Goal: Transaction & Acquisition: Obtain resource

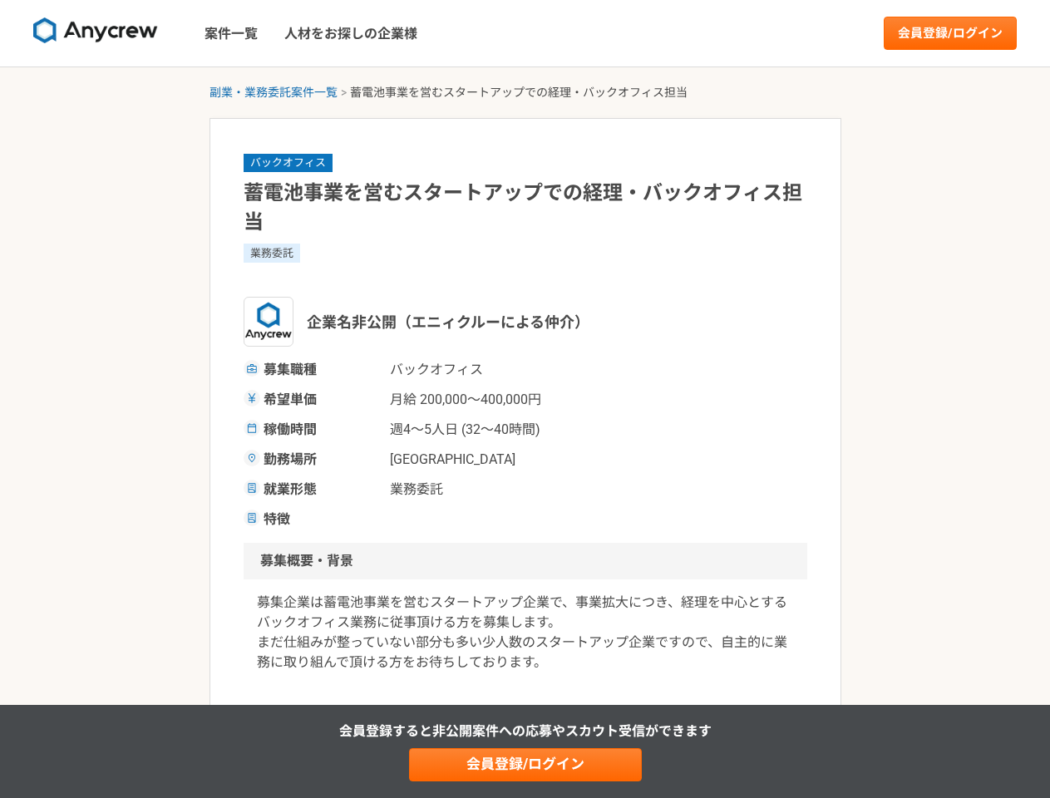
click at [524, 399] on span "月給 200,000〜400,000円" at bounding box center [473, 400] width 166 height 20
click at [96, 33] on img at bounding box center [95, 30] width 125 height 27
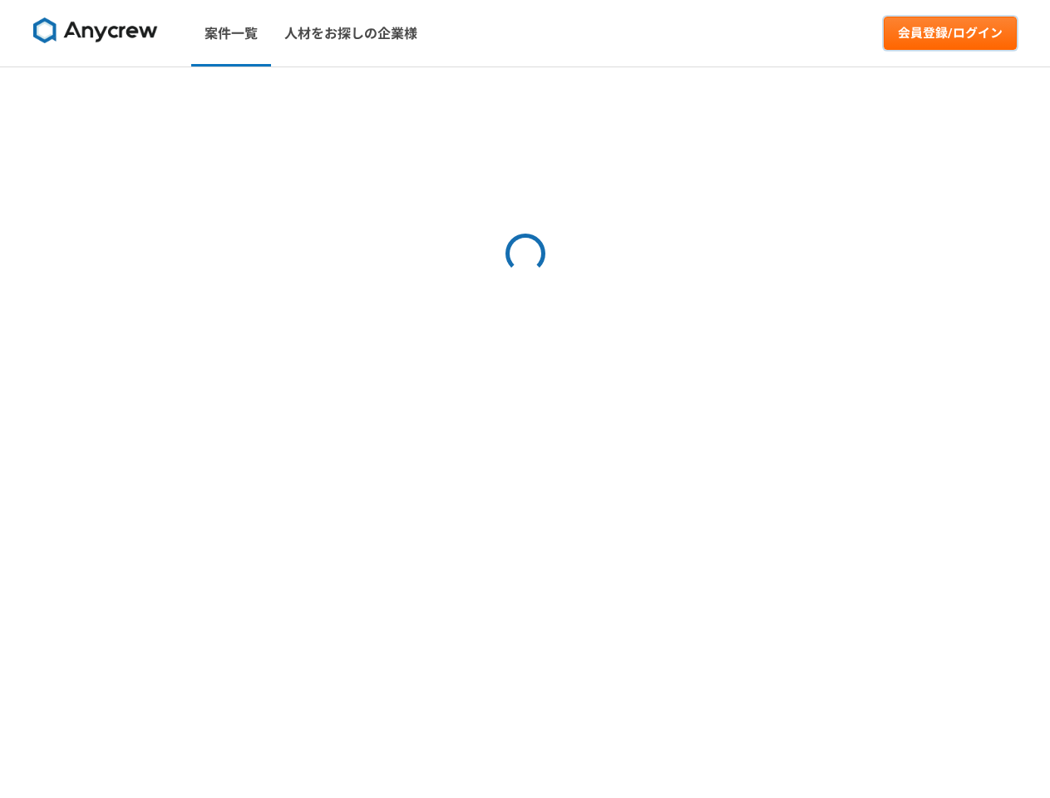
click at [950, 33] on link "会員登録/ログイン" at bounding box center [949, 33] width 133 height 33
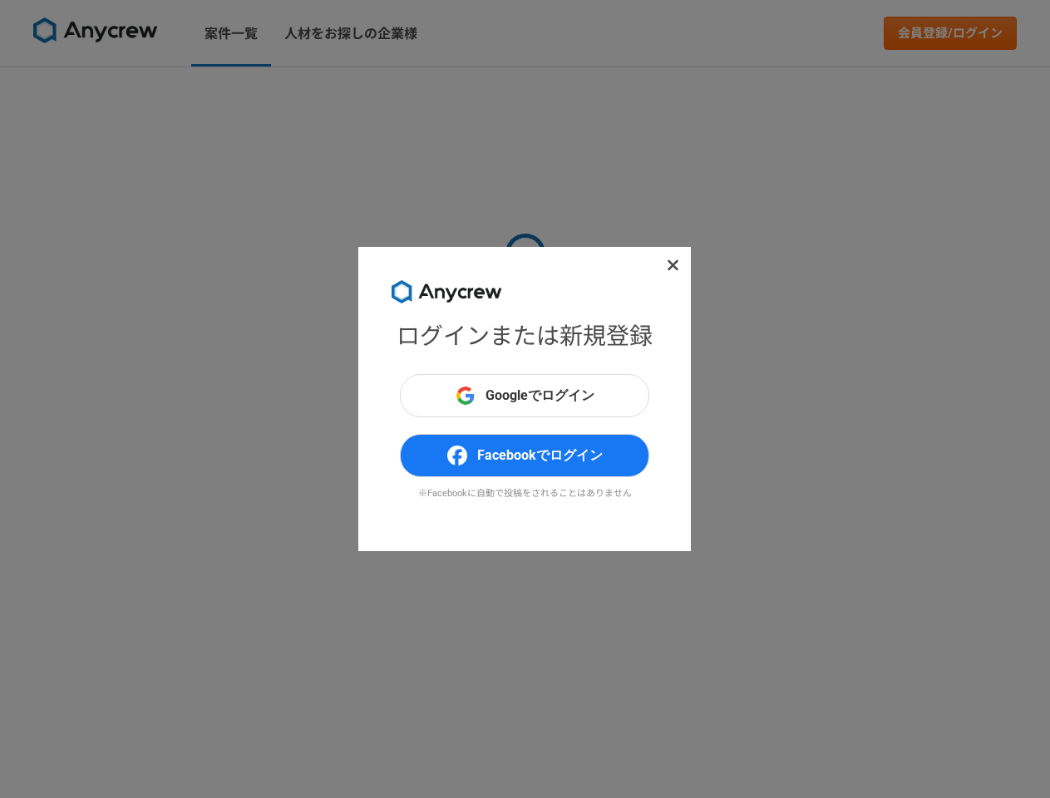
click at [273, 92] on div "ログインまたは新規登録 Googleでログイン Facebookでログイン ※Facebookに自動で投稿をされることはありません" at bounding box center [525, 399] width 1050 height 798
click at [525, 765] on div "ログインまたは新規登録 Googleでログイン Facebookでログイン ※Facebookに自動で投稿をされることはありません" at bounding box center [525, 399] width 1050 height 798
